Goal: Task Accomplishment & Management: Use online tool/utility

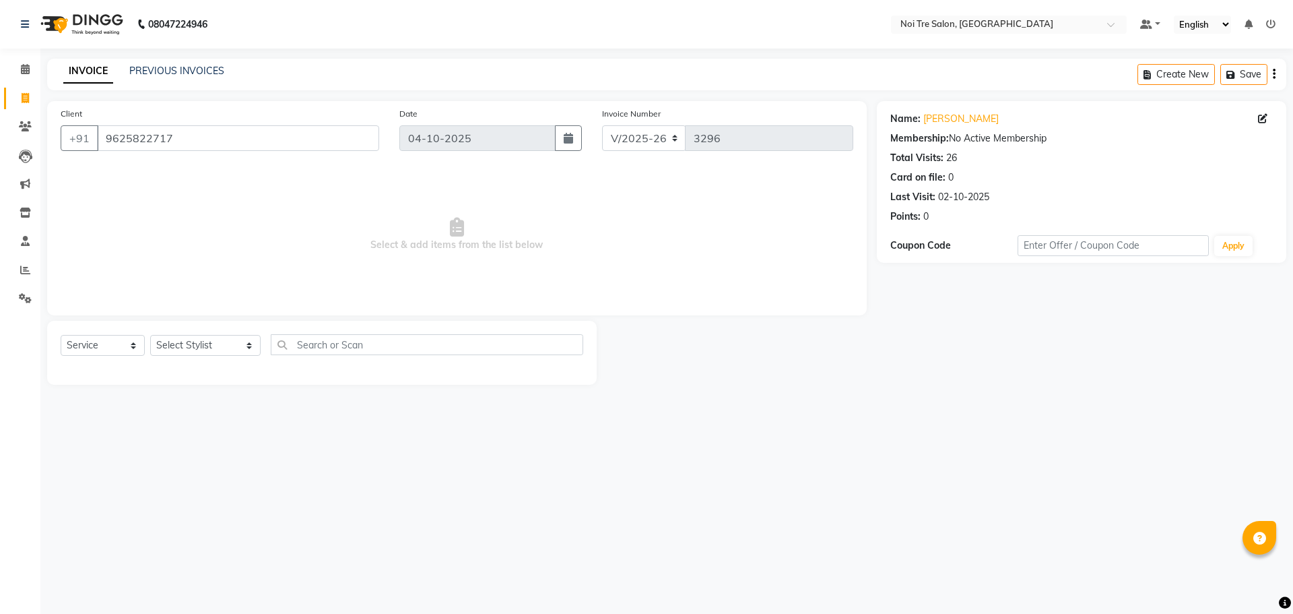
select select "3710"
select select "service"
click at [246, 135] on input "9625822717" at bounding box center [238, 138] width 282 height 26
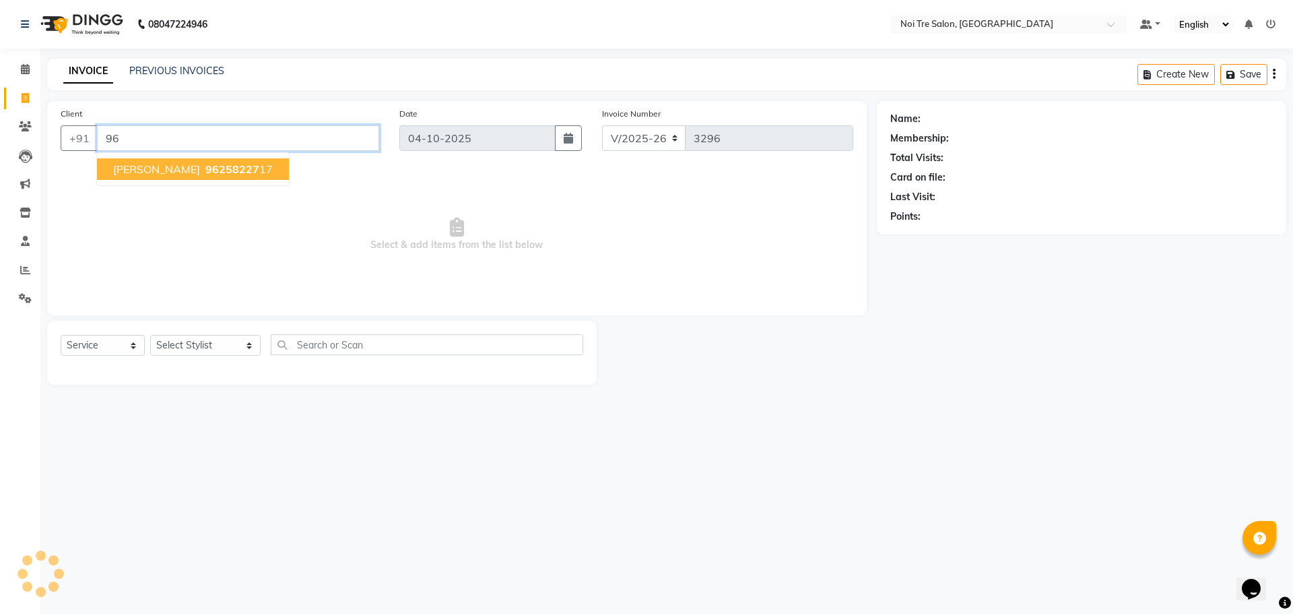
type input "9"
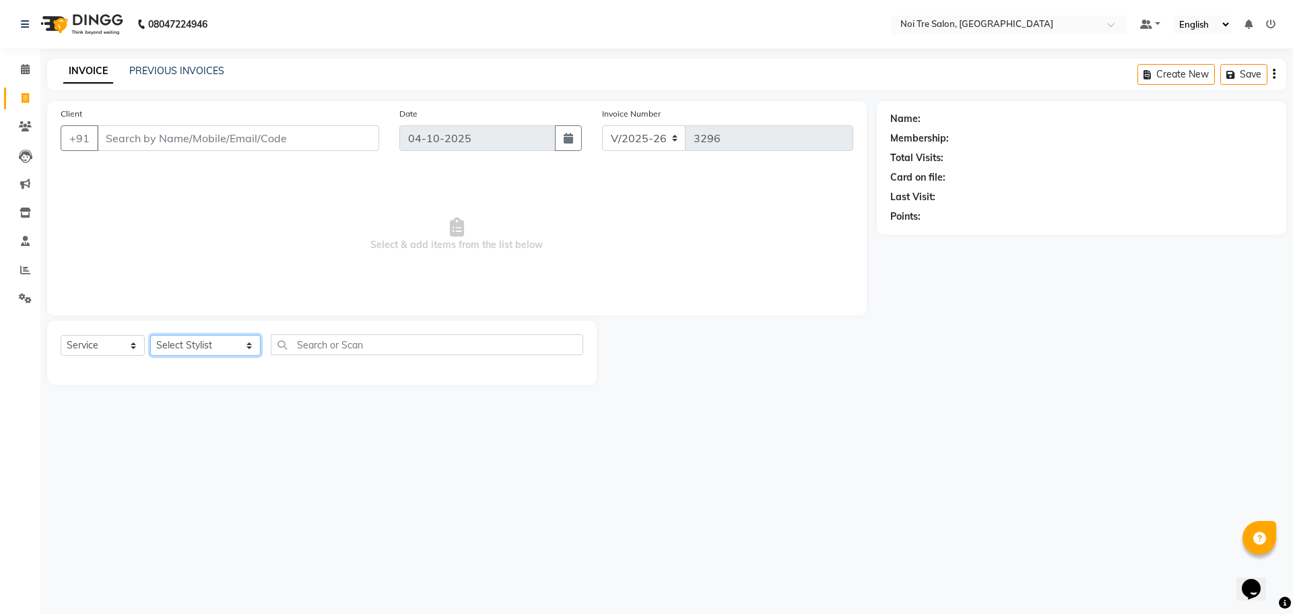
click at [200, 341] on select "Select Stylist [PERSON_NAME] [PERSON_NAME] STYLE DIRECTOR Curls Color [PERSON_N…" at bounding box center [205, 345] width 110 height 21
select select "37891"
click at [150, 335] on select "Select Stylist [PERSON_NAME] [PERSON_NAME] STYLE DIRECTOR Curls Color [PERSON_N…" at bounding box center [205, 345] width 110 height 21
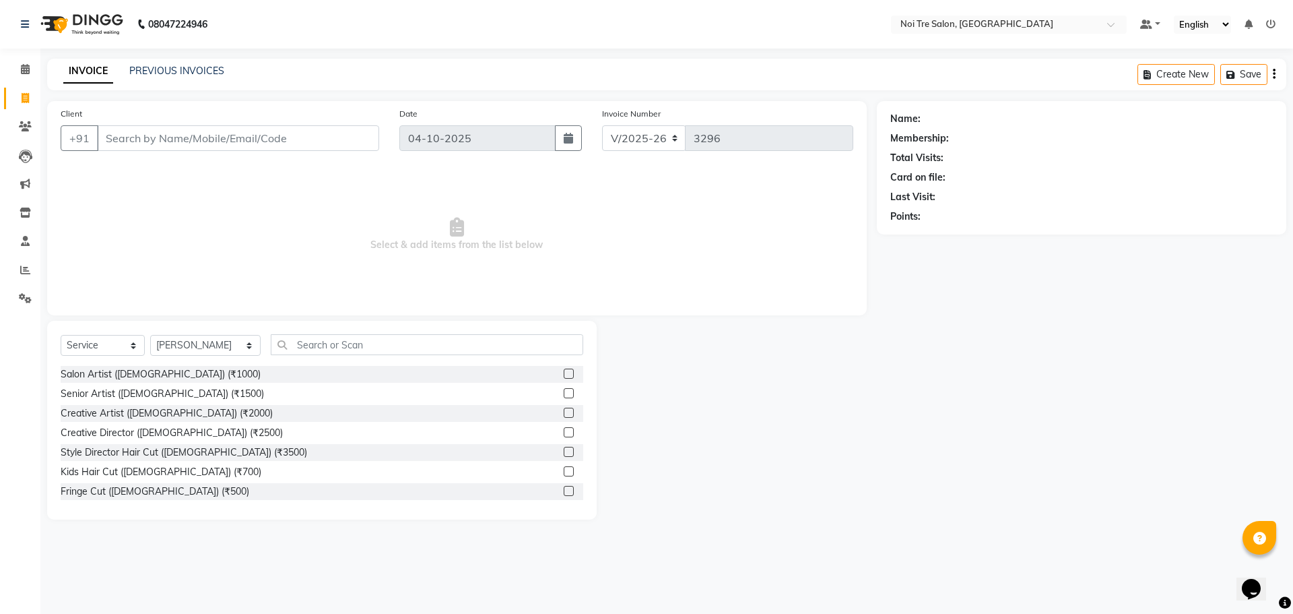
click at [279, 335] on div "Select Service Product Membership Package Voucher Prepaid Gift Card Select Styl…" at bounding box center [322, 420] width 550 height 199
click at [399, 342] on input "text" at bounding box center [427, 344] width 312 height 21
type input "e"
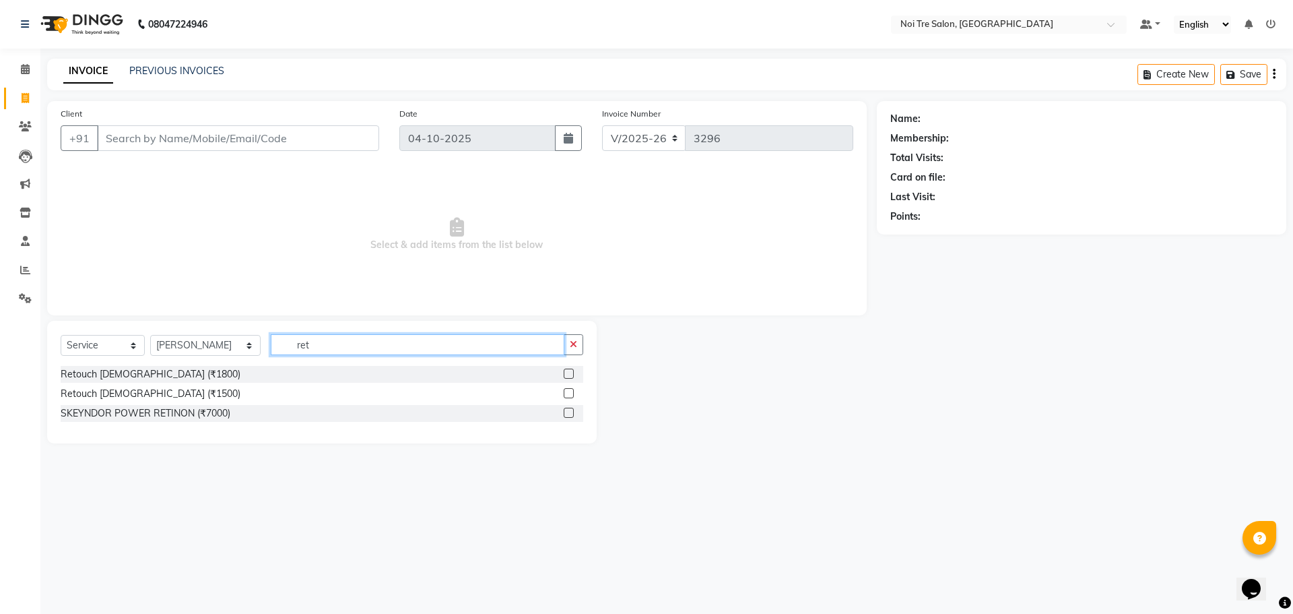
type input "ret"
click at [568, 390] on label at bounding box center [569, 393] width 10 height 10
click at [568, 390] on input "checkbox" at bounding box center [568, 393] width 9 height 9
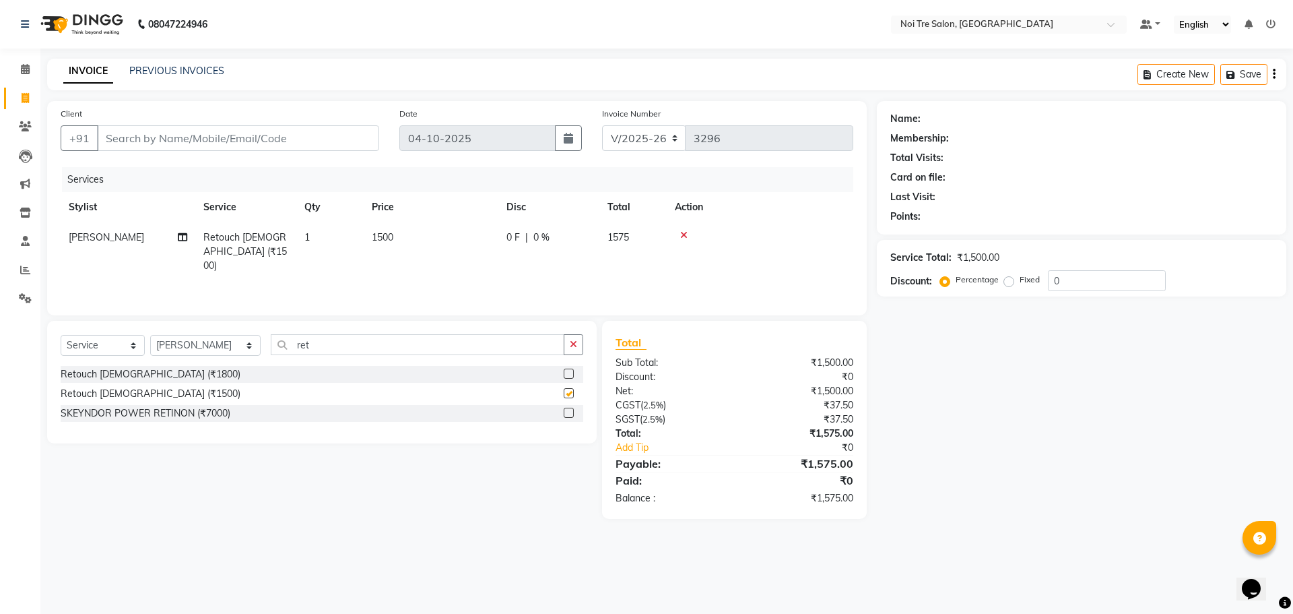
checkbox input "false"
click at [385, 238] on span "1500" at bounding box center [383, 237] width 22 height 12
select select "37891"
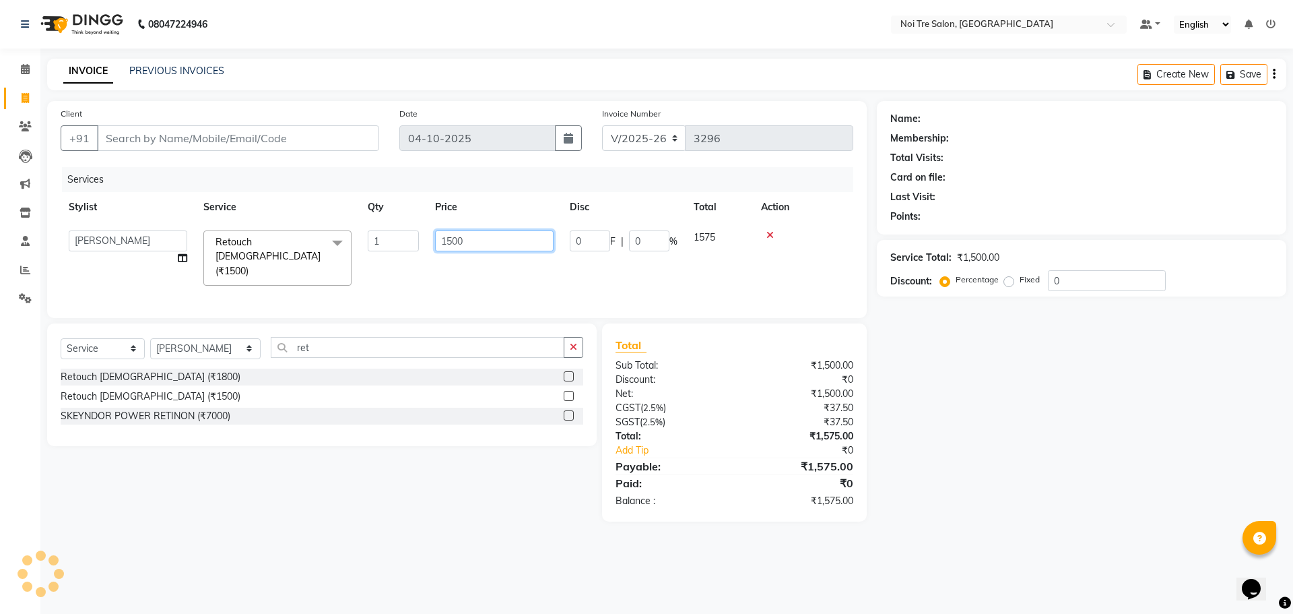
click at [450, 240] on input "1500" at bounding box center [494, 240] width 119 height 21
type input "1300"
click at [430, 255] on td "1300" at bounding box center [494, 257] width 135 height 71
select select "37891"
